Goal: Transaction & Acquisition: Purchase product/service

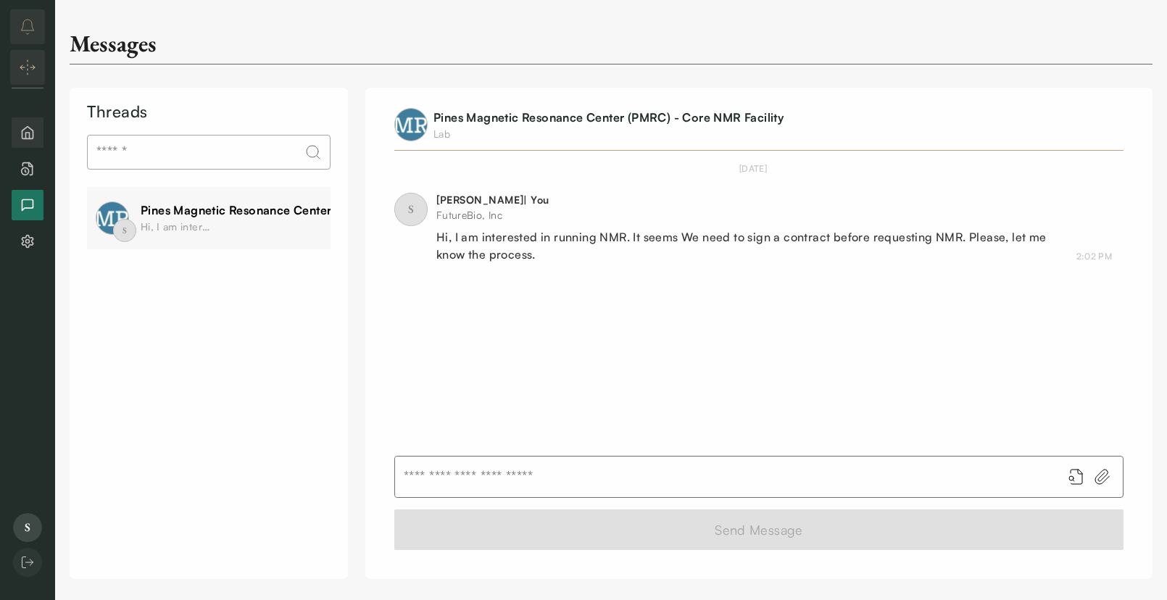
click at [25, 135] on icon "Home" at bounding box center [27, 132] width 15 height 15
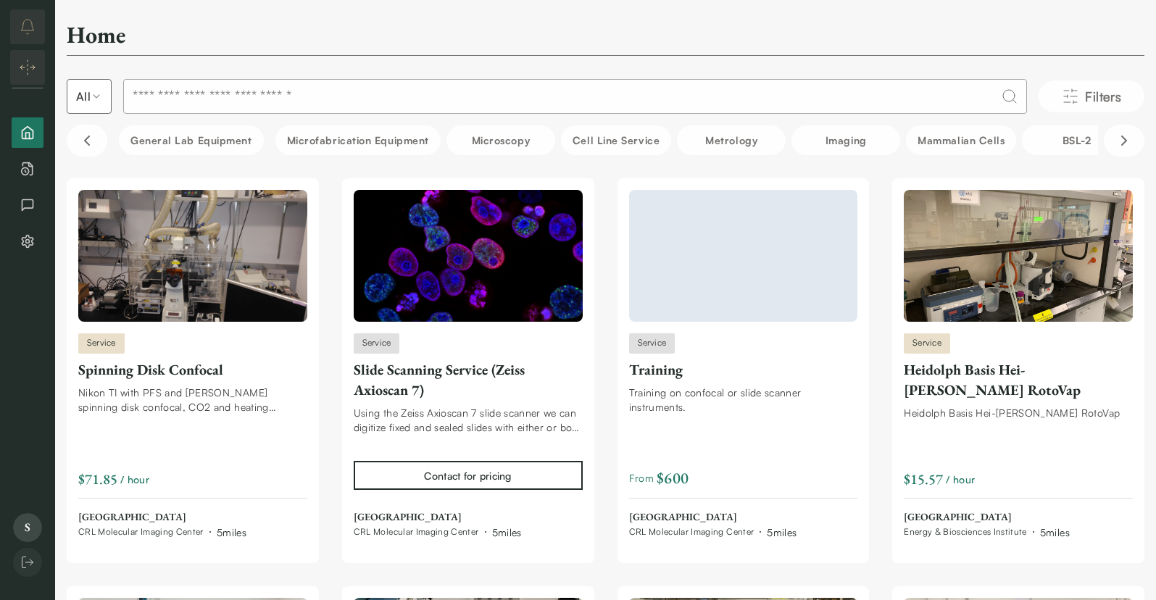
click at [235, 88] on input at bounding box center [575, 96] width 904 height 35
type input "***"
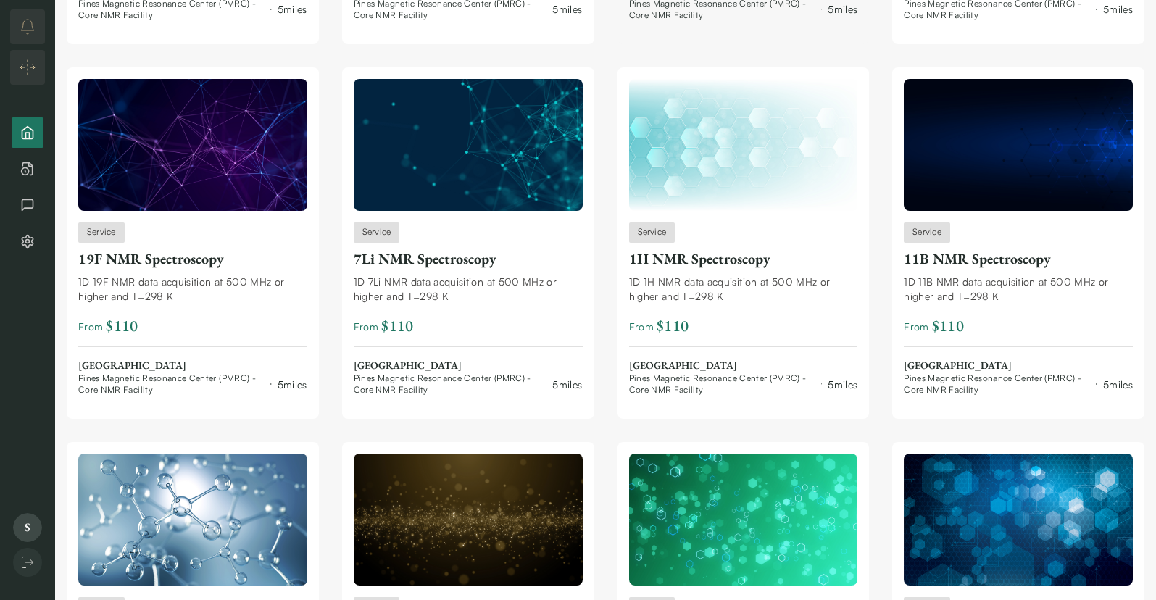
scroll to position [487, 0]
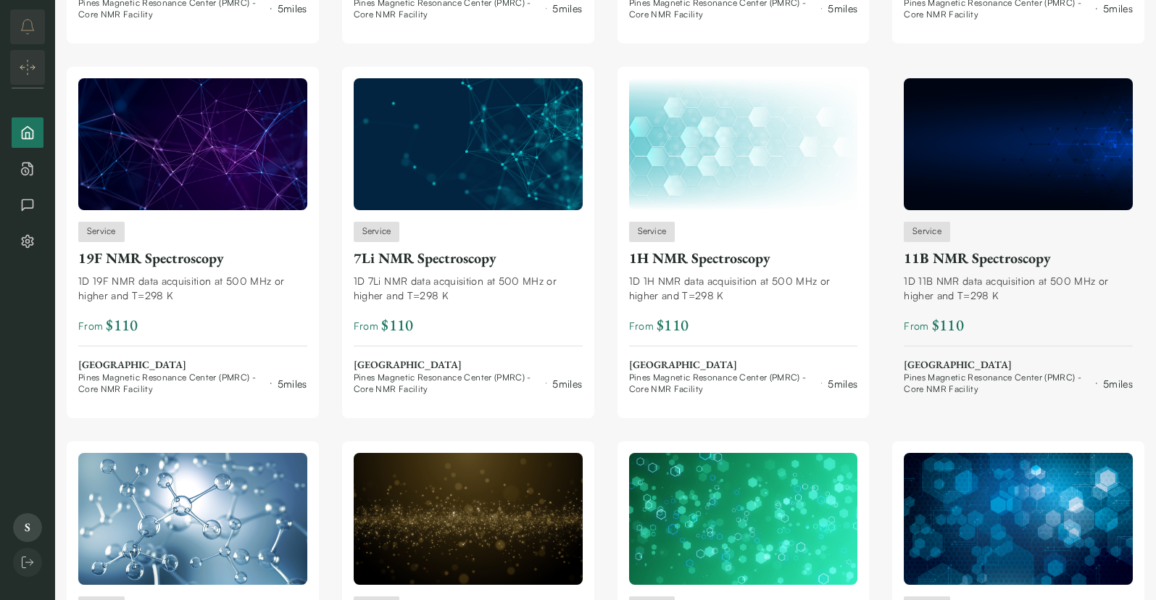
drag, startPoint x: 730, startPoint y: 400, endPoint x: 990, endPoint y: 409, distance: 259.7
click at [990, 409] on div "Service 11B NMR Spectroscopy 1D 11B NMR data acquisition at 500 MHz or higher a…" at bounding box center [1019, 243] width 252 height 352
click at [661, 261] on div "1H NMR Spectroscopy" at bounding box center [743, 258] width 229 height 20
